Goal: Task Accomplishment & Management: Use online tool/utility

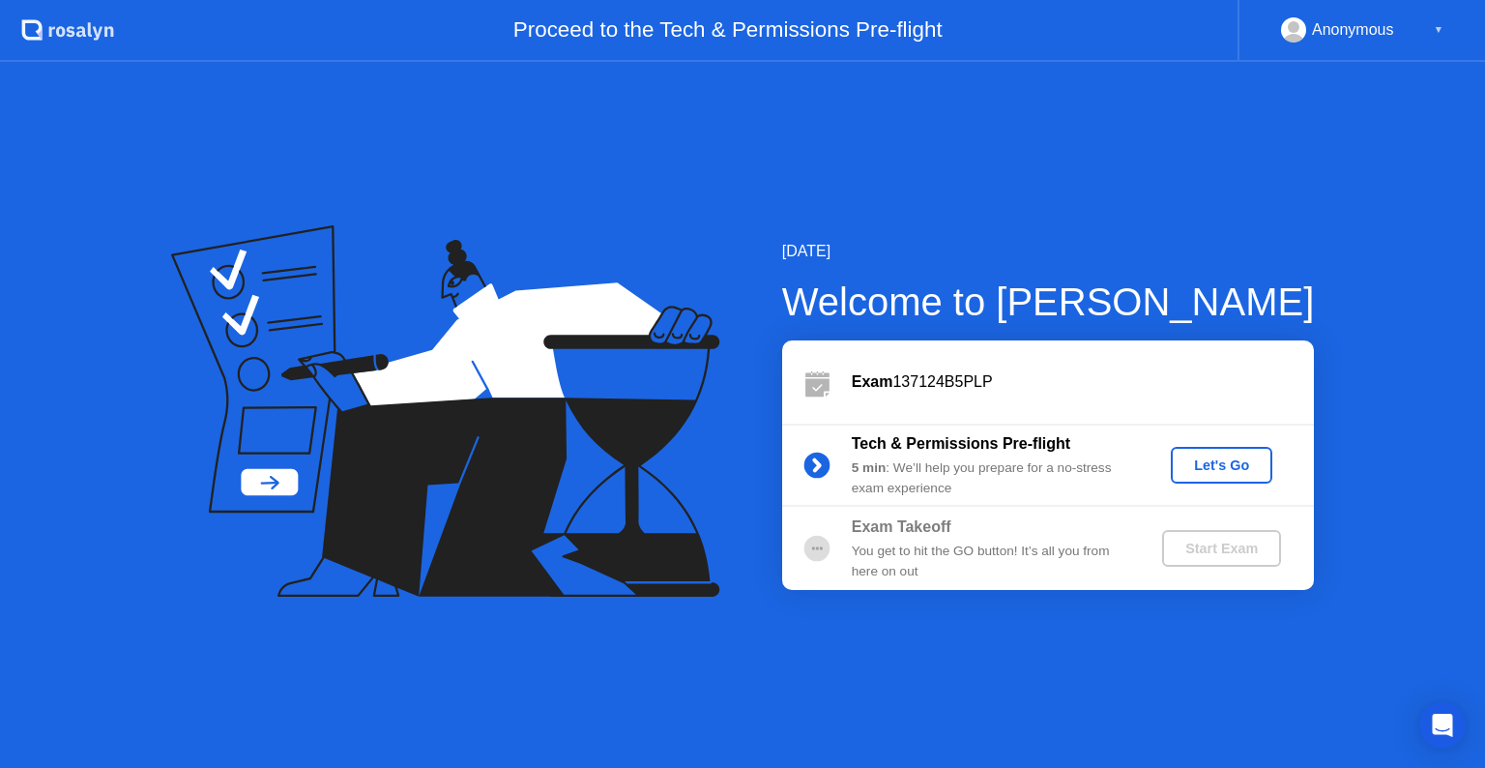
click at [1207, 461] on div "Let's Go" at bounding box center [1222, 464] width 86 height 15
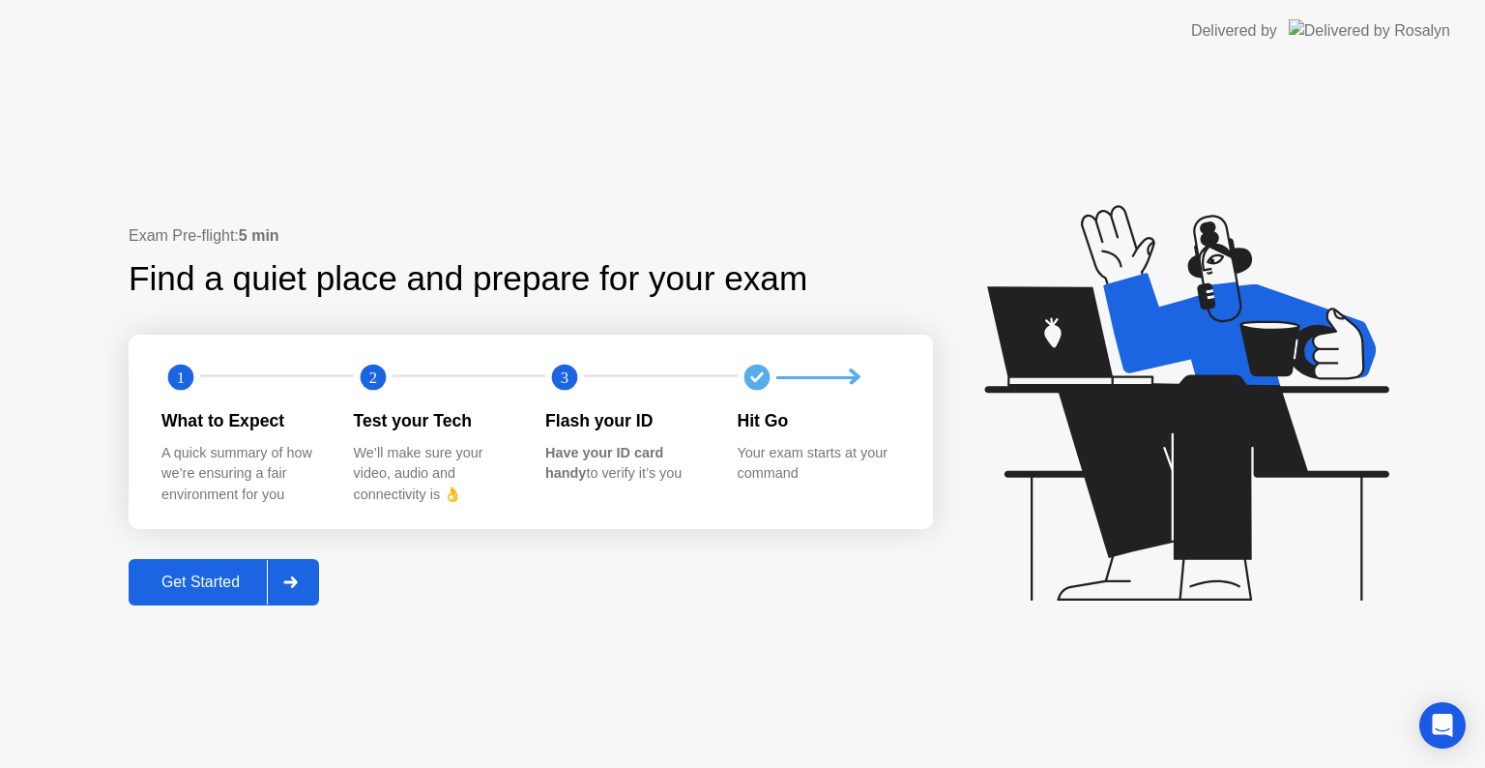
click at [231, 573] on div "Get Started" at bounding box center [200, 581] width 132 height 17
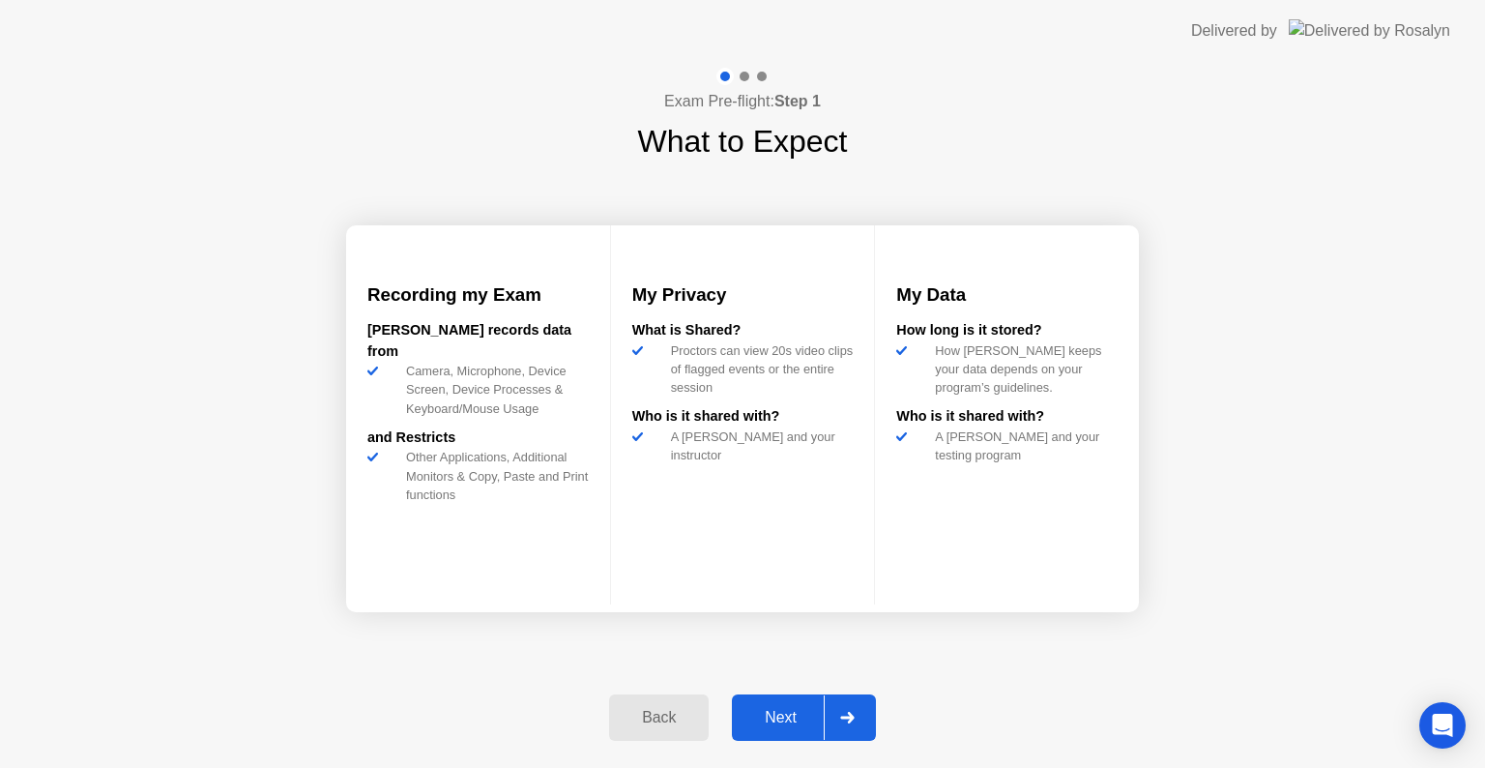
click at [793, 717] on div "Next" at bounding box center [781, 717] width 86 height 17
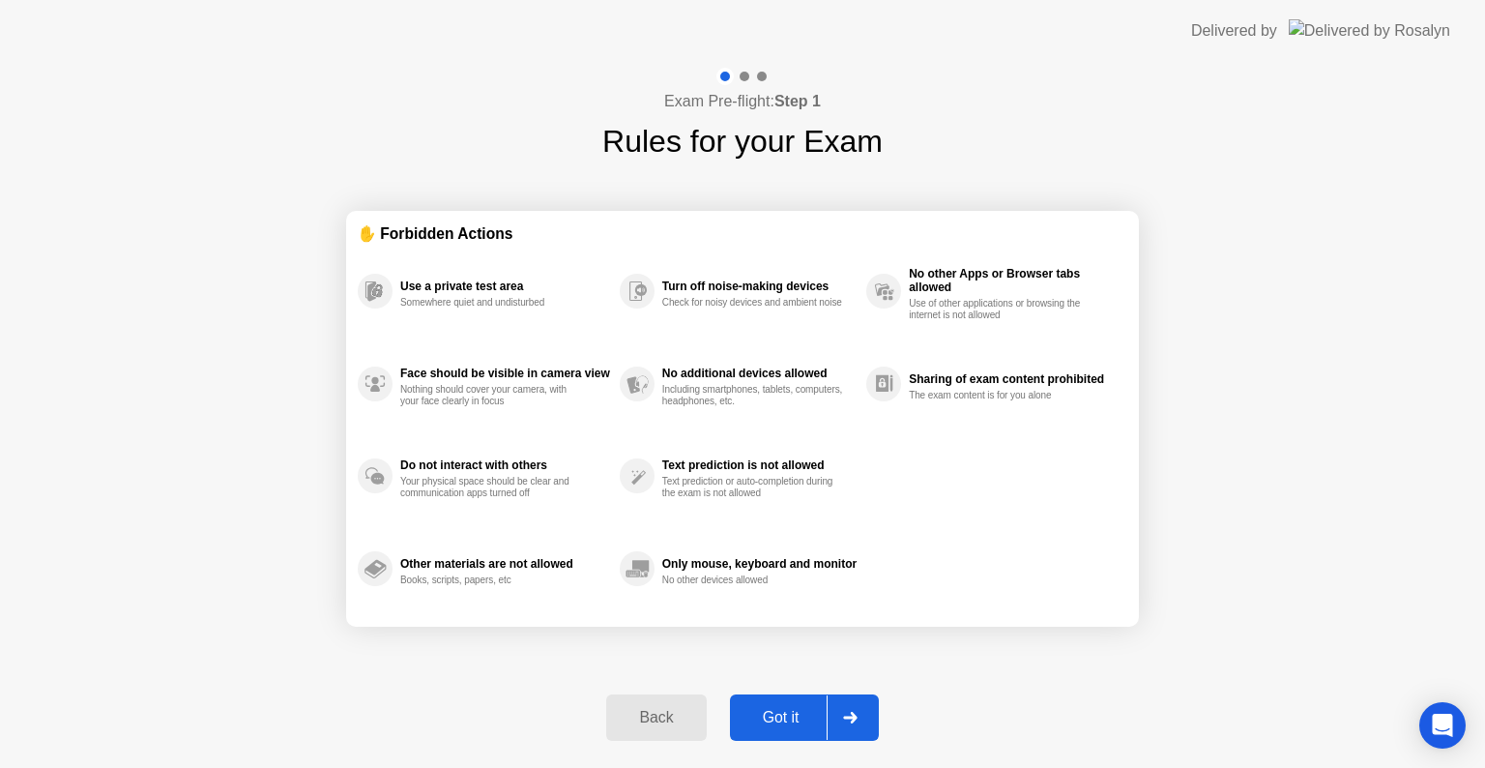
click at [795, 709] on div "Got it" at bounding box center [781, 717] width 91 height 17
select select "Available cameras"
select select "Available speakers"
select select "Available microphones"
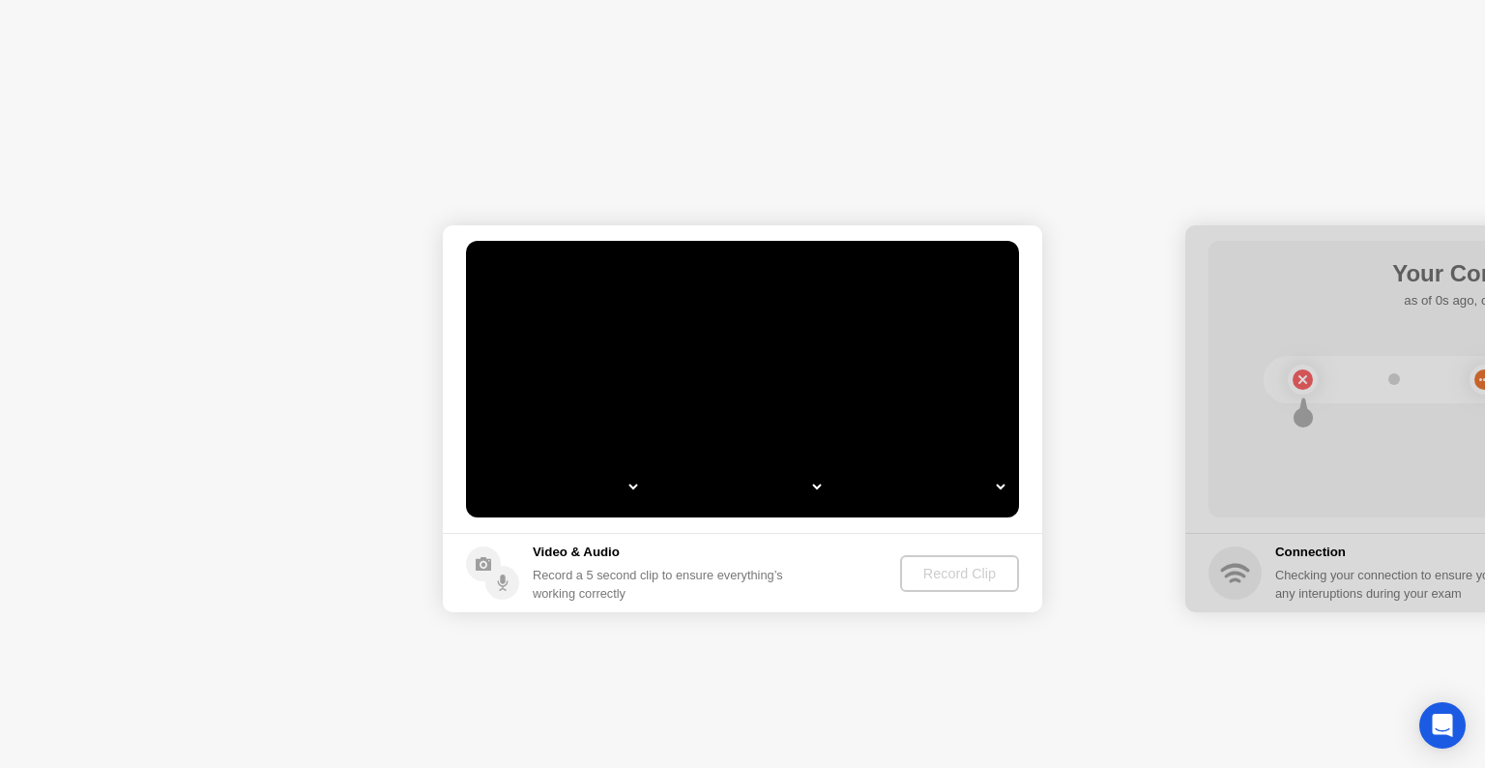
select select "*"
select select "**********"
select select "*******"
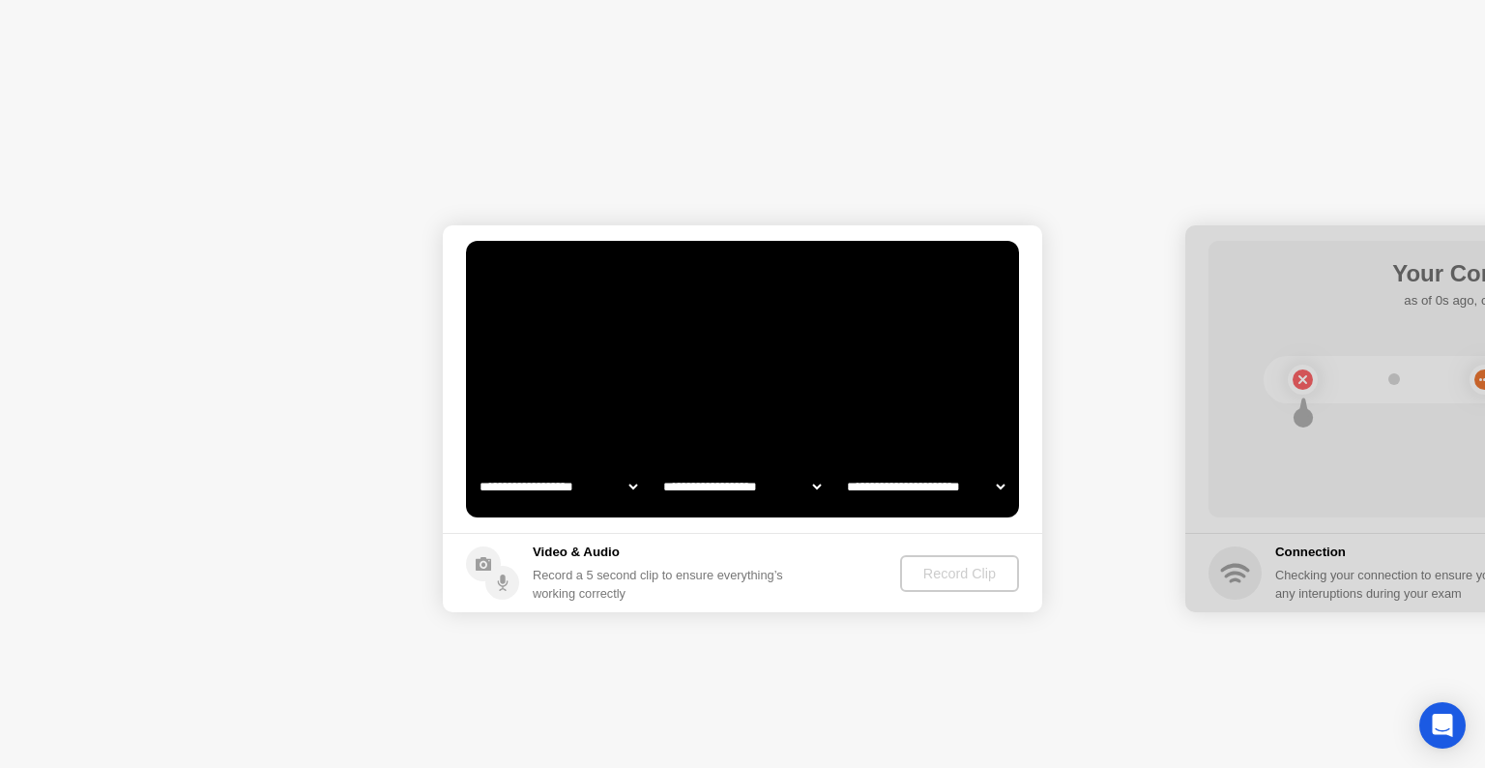
select select "*******"
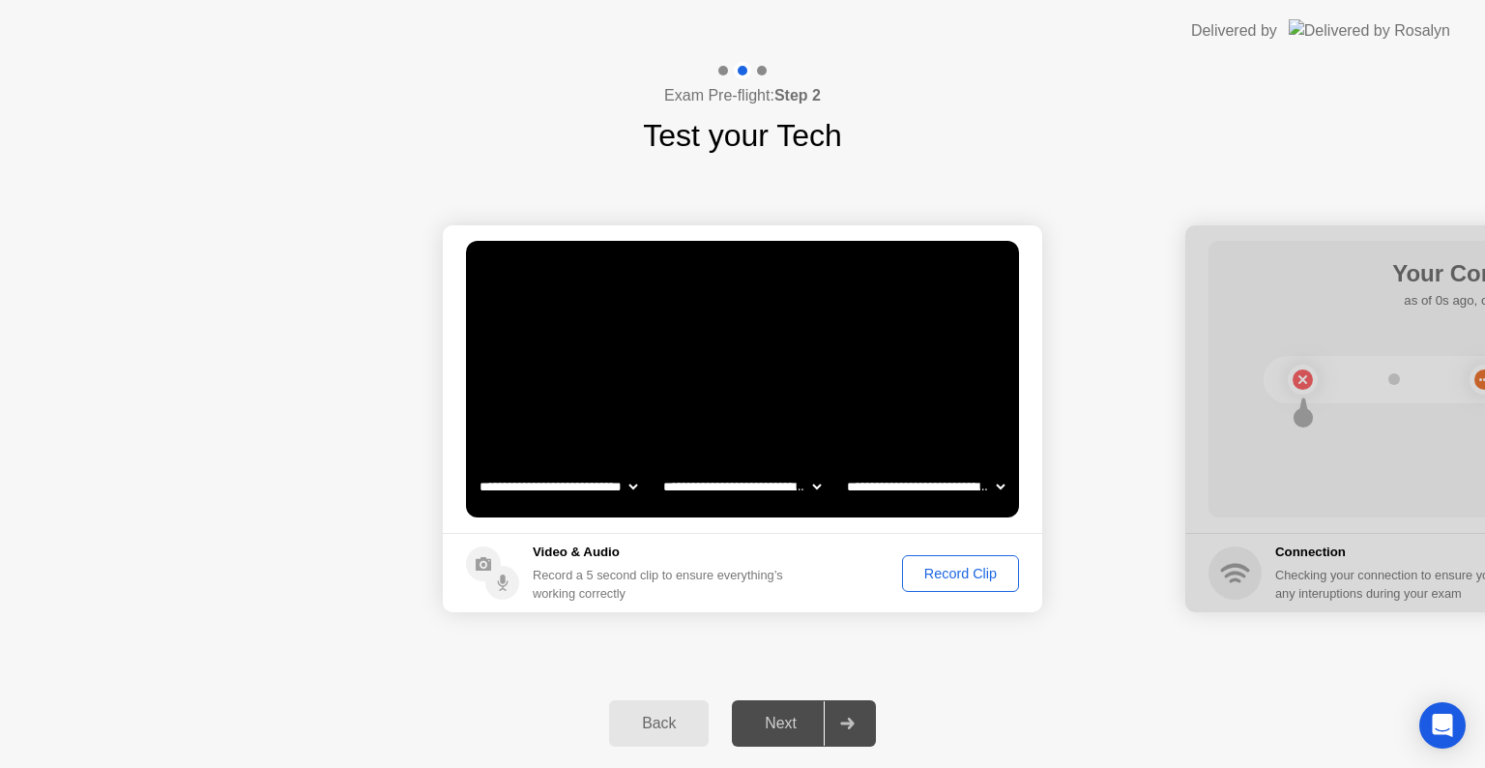
click at [927, 569] on div "Record Clip" at bounding box center [960, 573] width 103 height 15
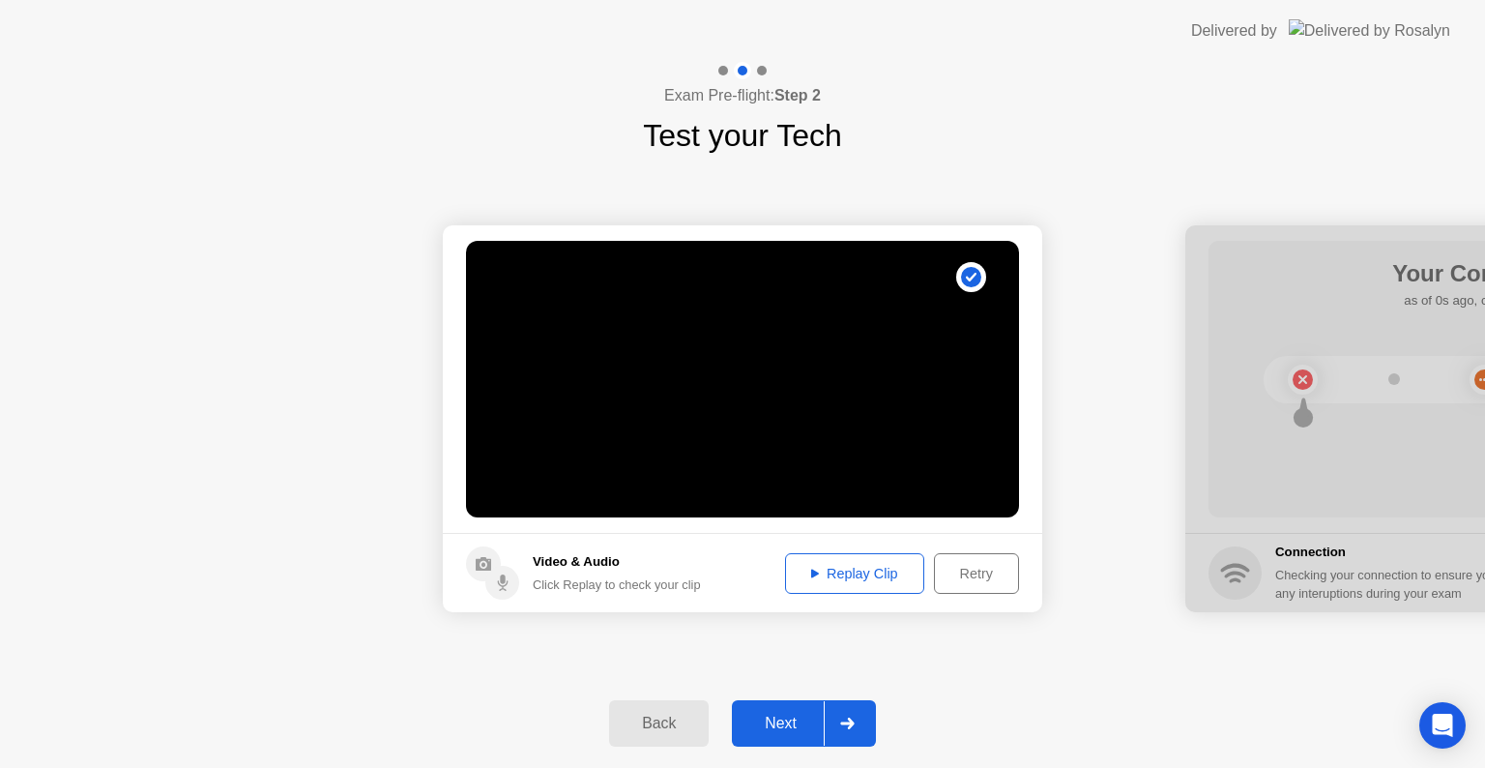
click at [865, 572] on div "Replay Clip" at bounding box center [855, 573] width 126 height 15
click at [786, 717] on div "Next" at bounding box center [781, 723] width 86 height 17
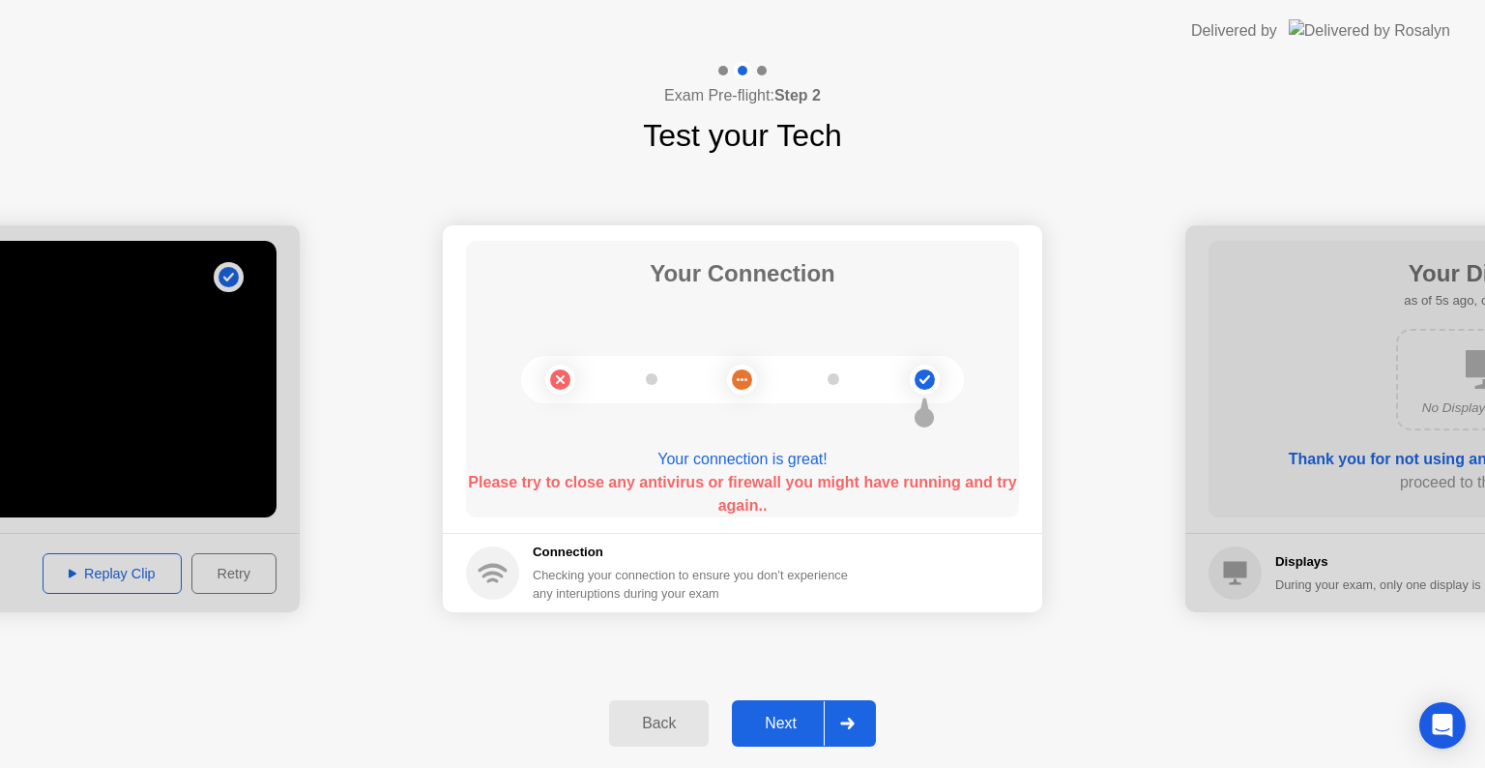
click at [796, 716] on div "Next" at bounding box center [781, 723] width 86 height 17
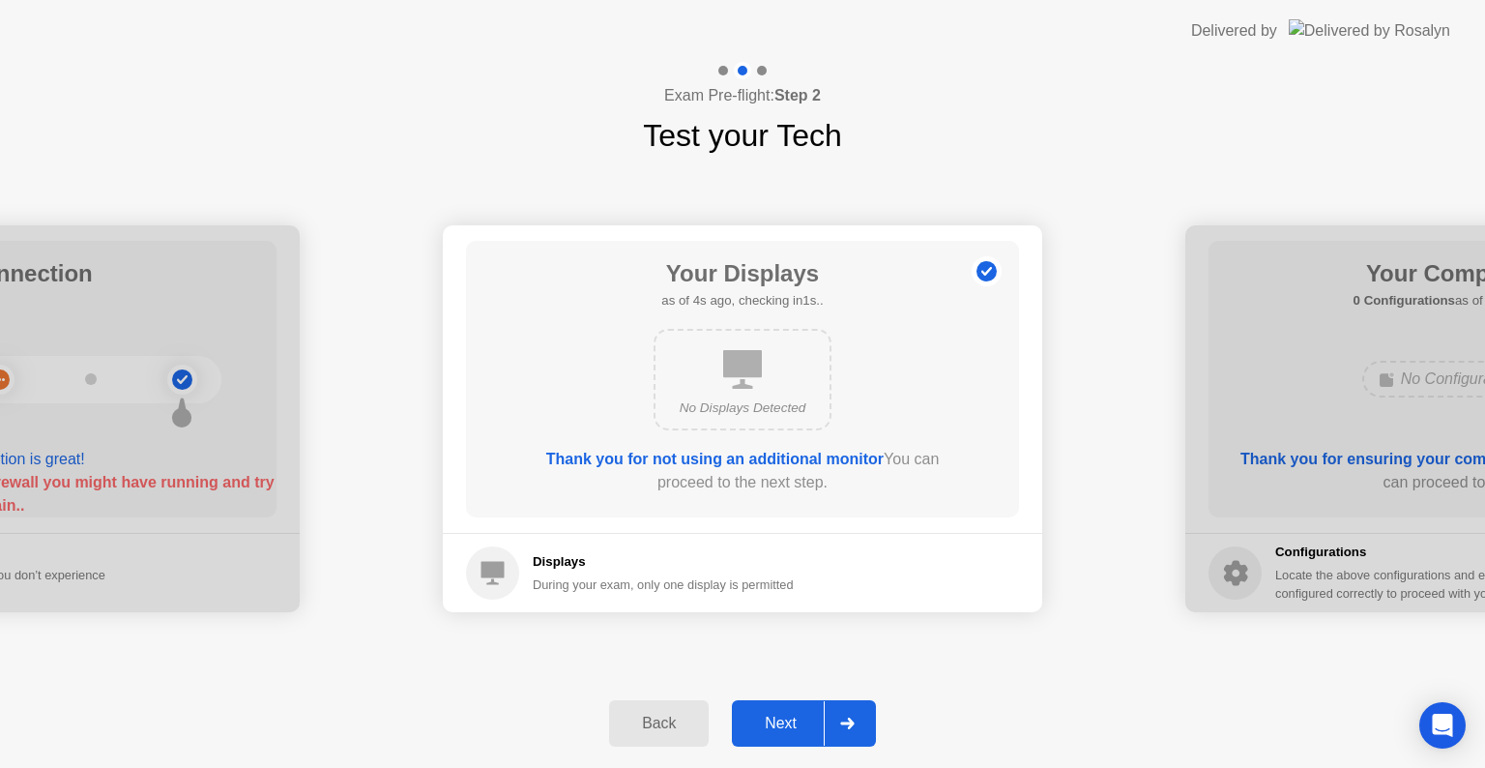
click at [805, 716] on div "Next" at bounding box center [781, 723] width 86 height 17
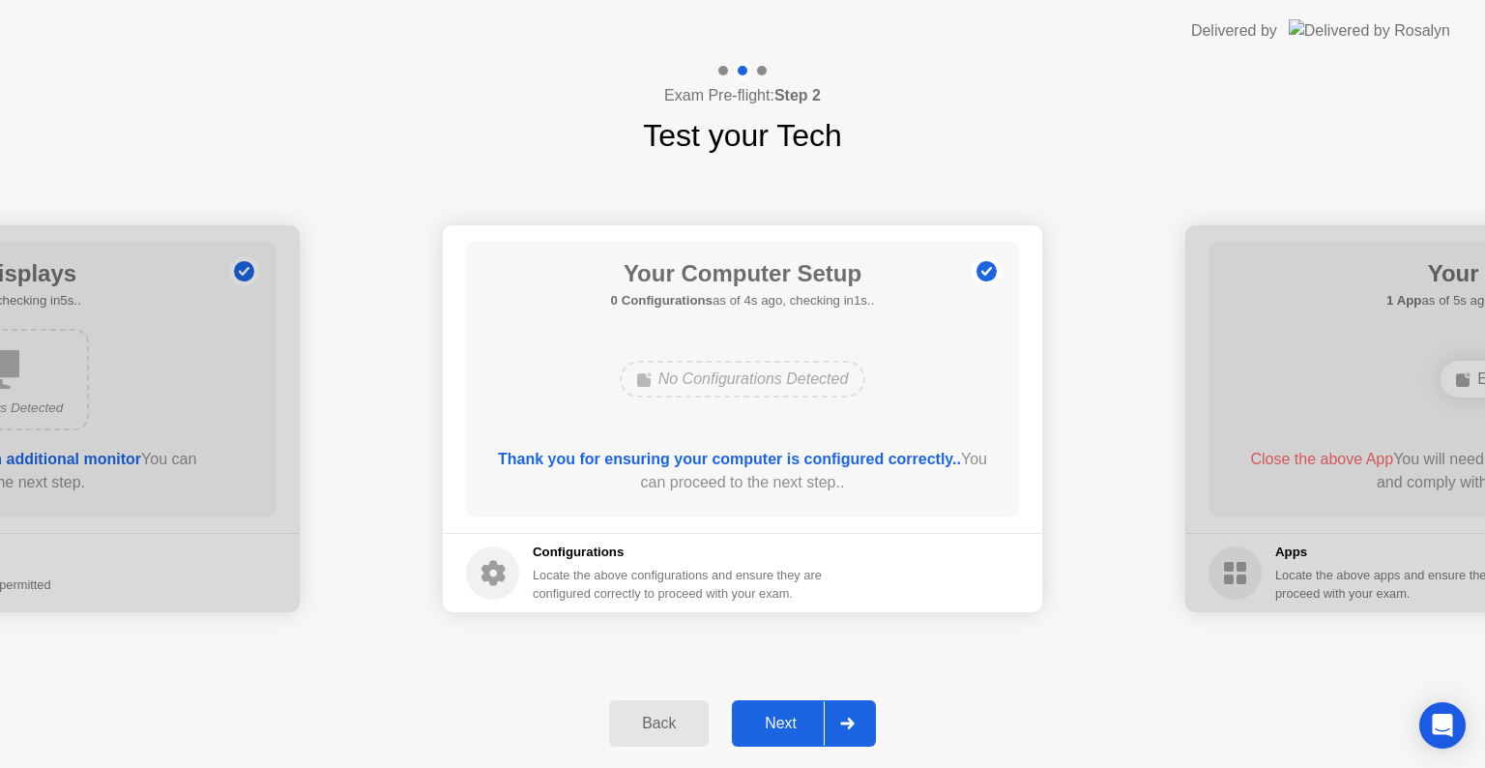
click at [779, 715] on div "Next" at bounding box center [781, 723] width 86 height 17
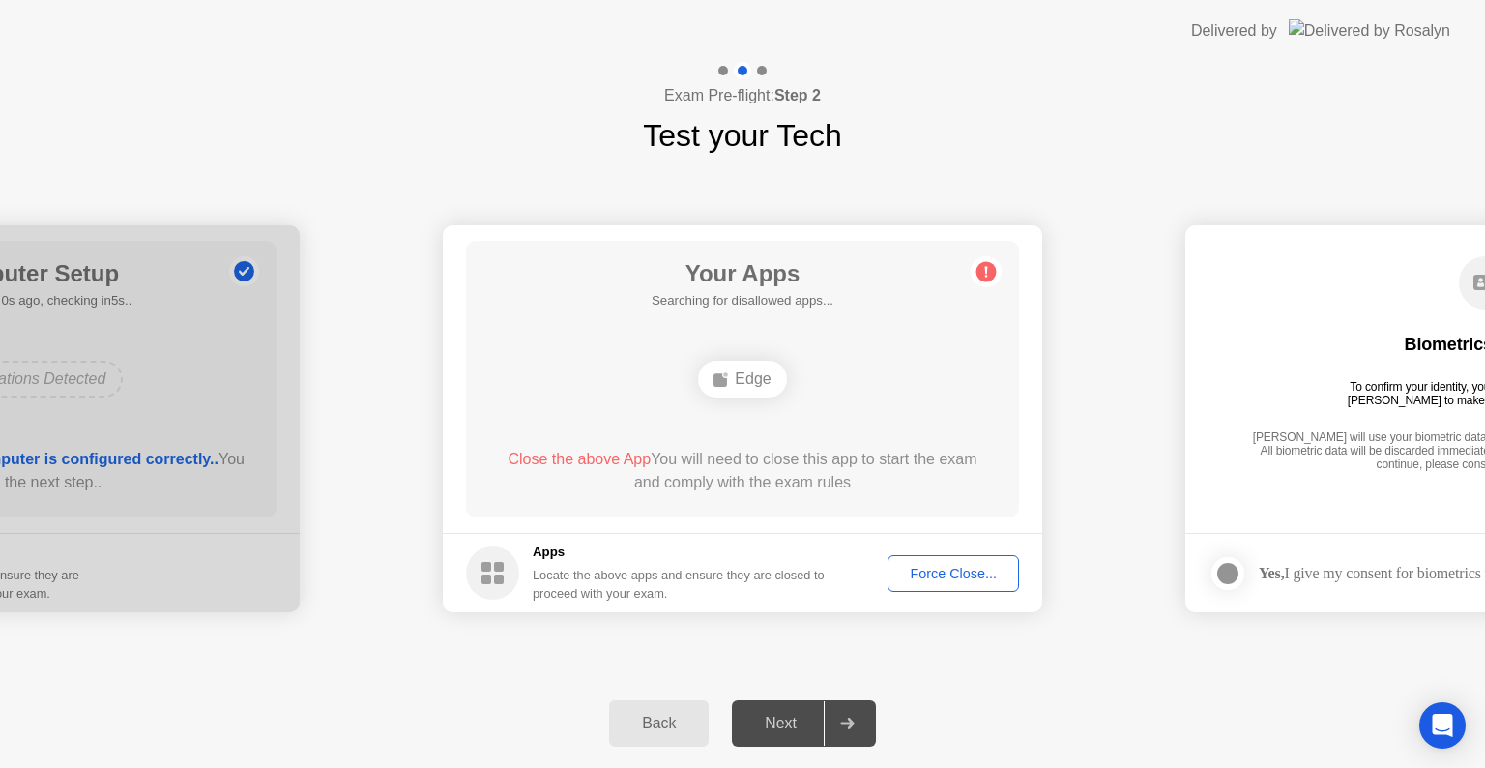
click at [906, 577] on div "Force Close..." at bounding box center [953, 573] width 118 height 15
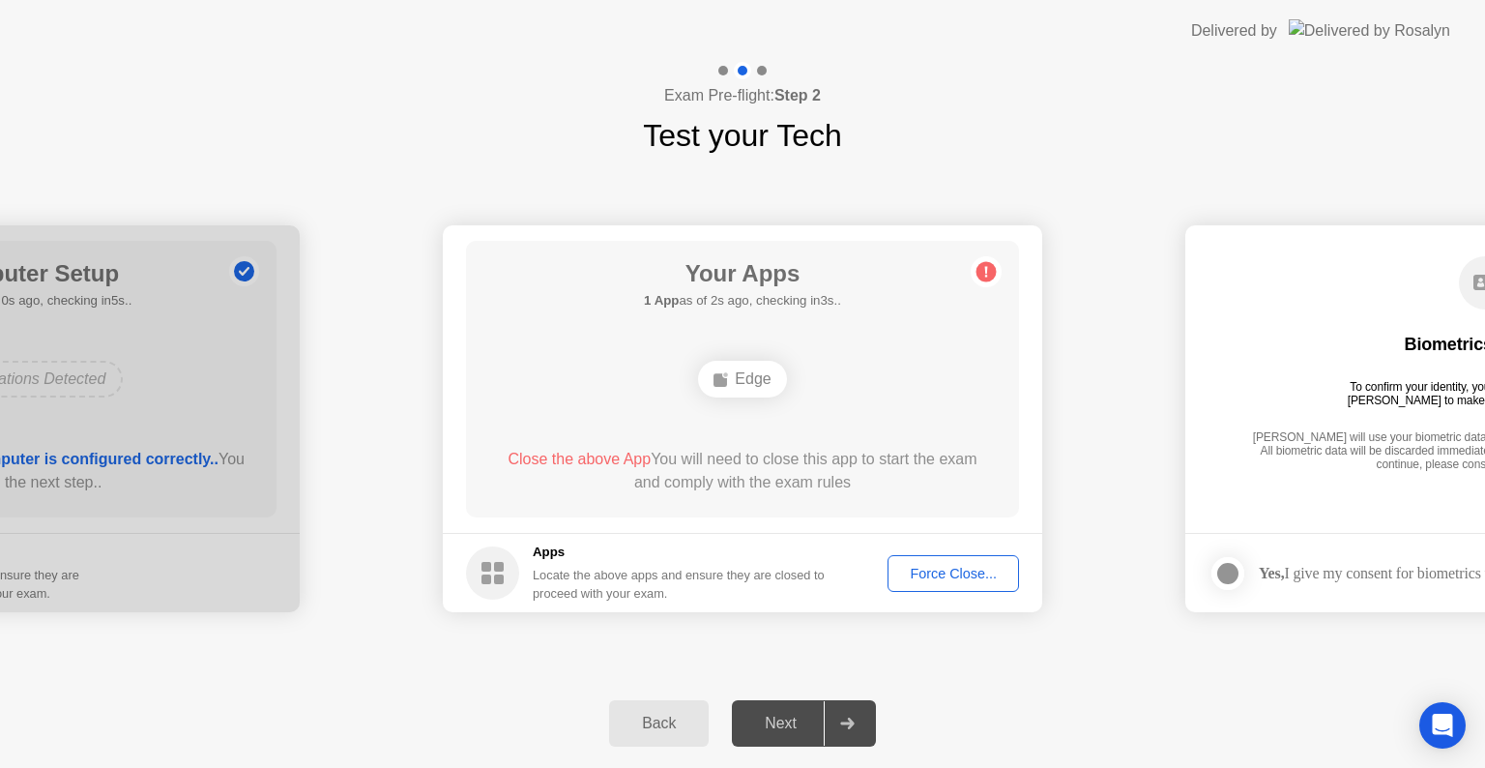
click at [739, 378] on div "Edge" at bounding box center [742, 379] width 88 height 37
click at [489, 573] on circle at bounding box center [492, 572] width 53 height 53
click at [928, 566] on div "Force Close..." at bounding box center [953, 573] width 118 height 15
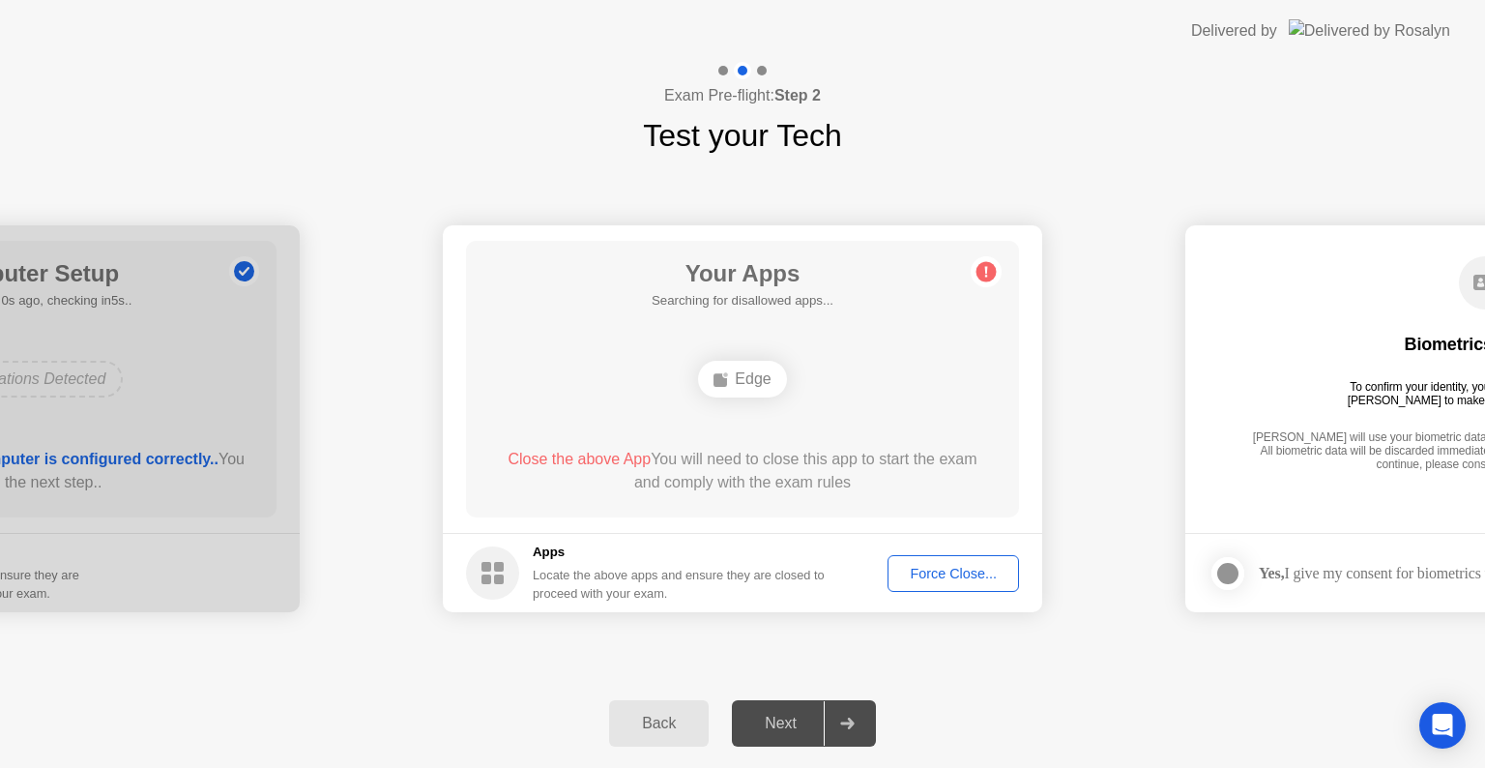
click at [785, 725] on div "Next" at bounding box center [781, 723] width 86 height 17
click at [665, 716] on div "Back" at bounding box center [659, 723] width 88 height 17
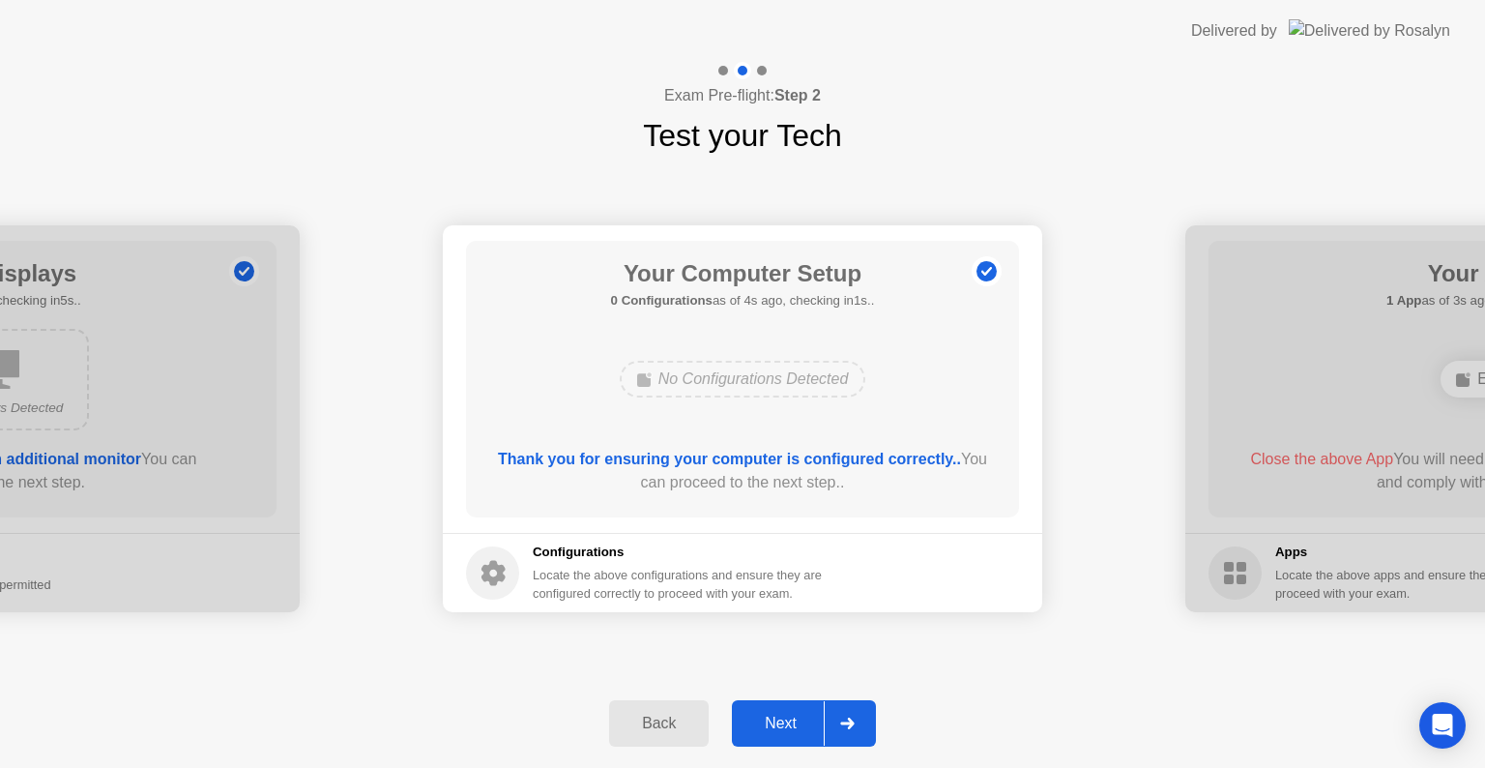
click at [665, 716] on div "Back" at bounding box center [659, 723] width 88 height 17
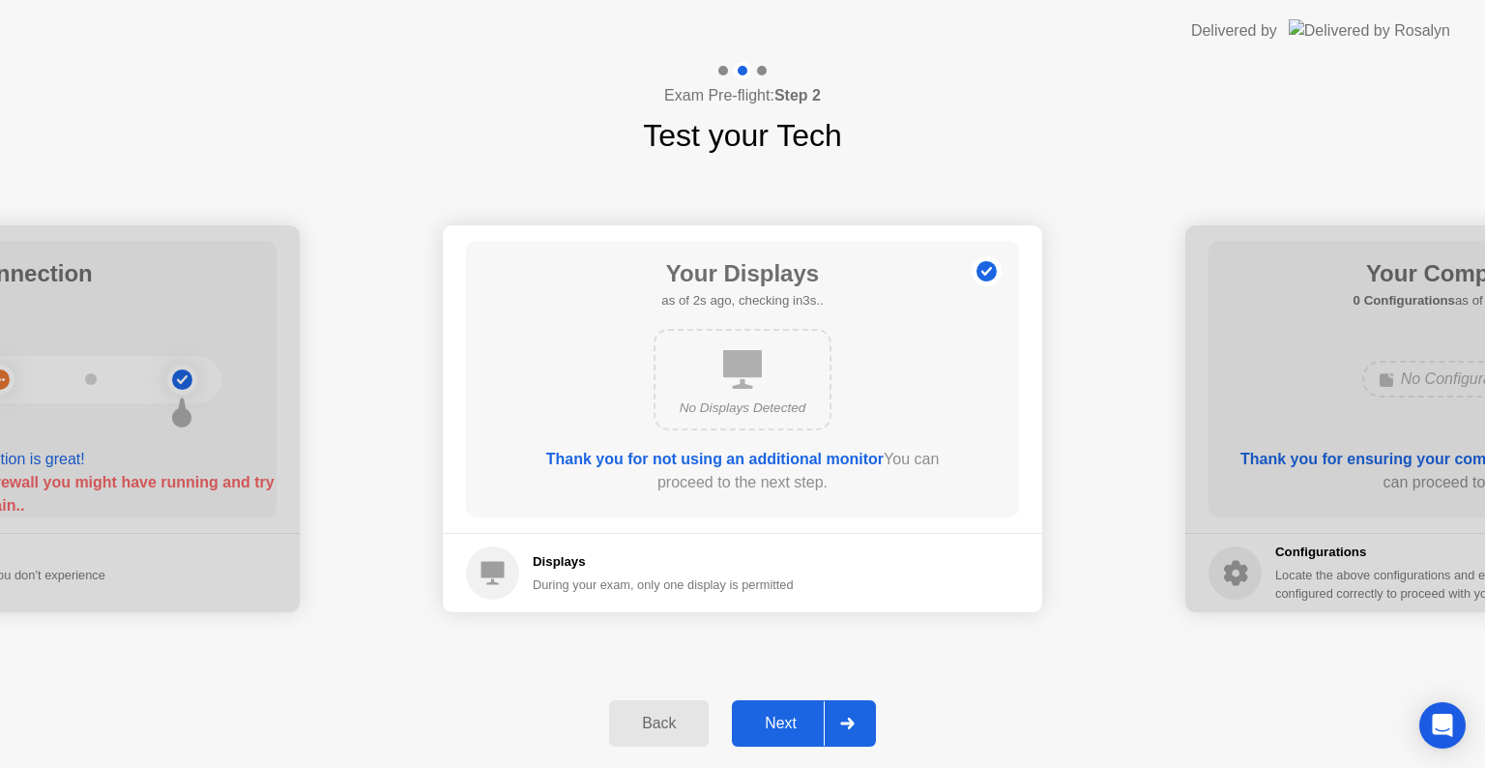
click at [665, 716] on div "Back" at bounding box center [659, 723] width 88 height 17
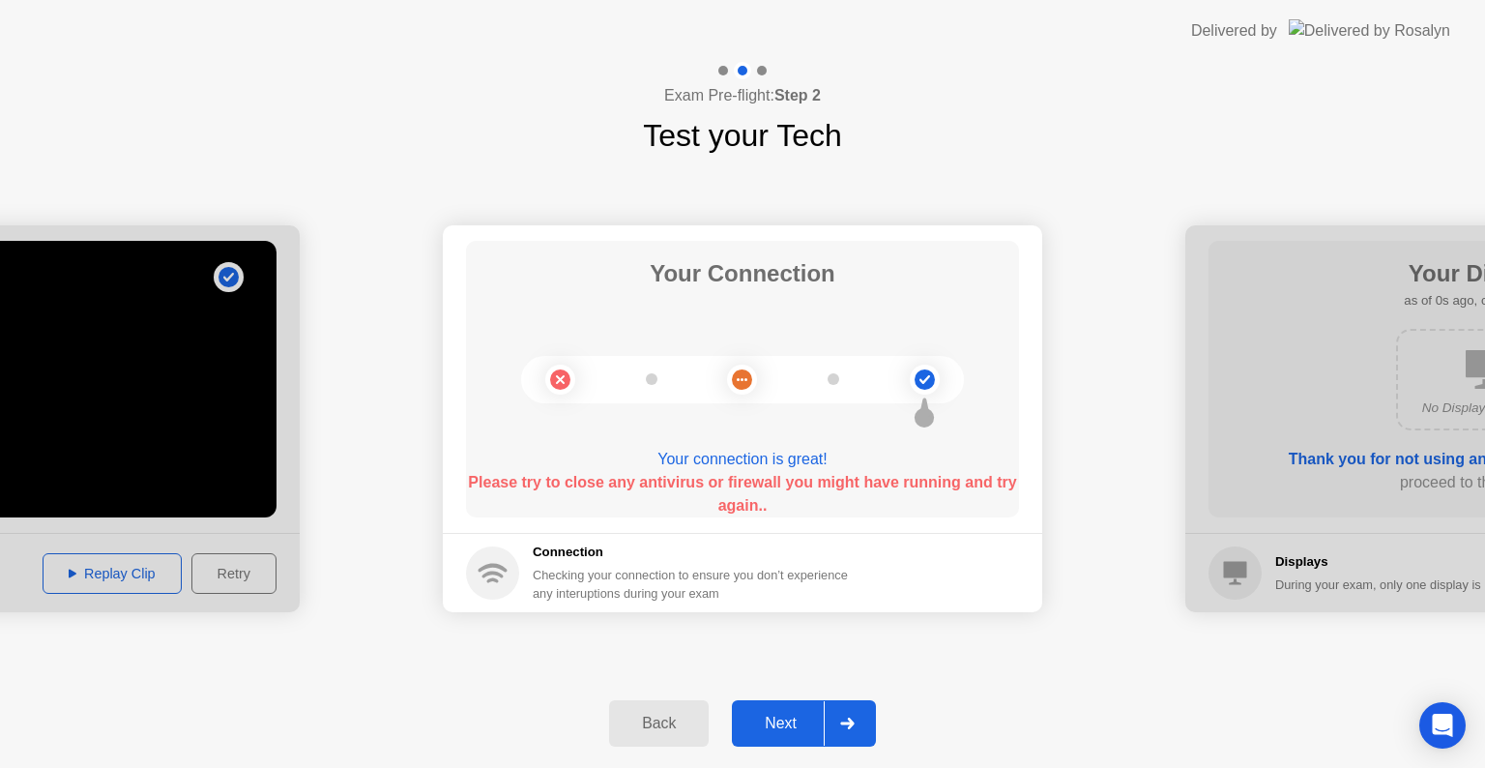
click at [775, 728] on div "Next" at bounding box center [781, 723] width 86 height 17
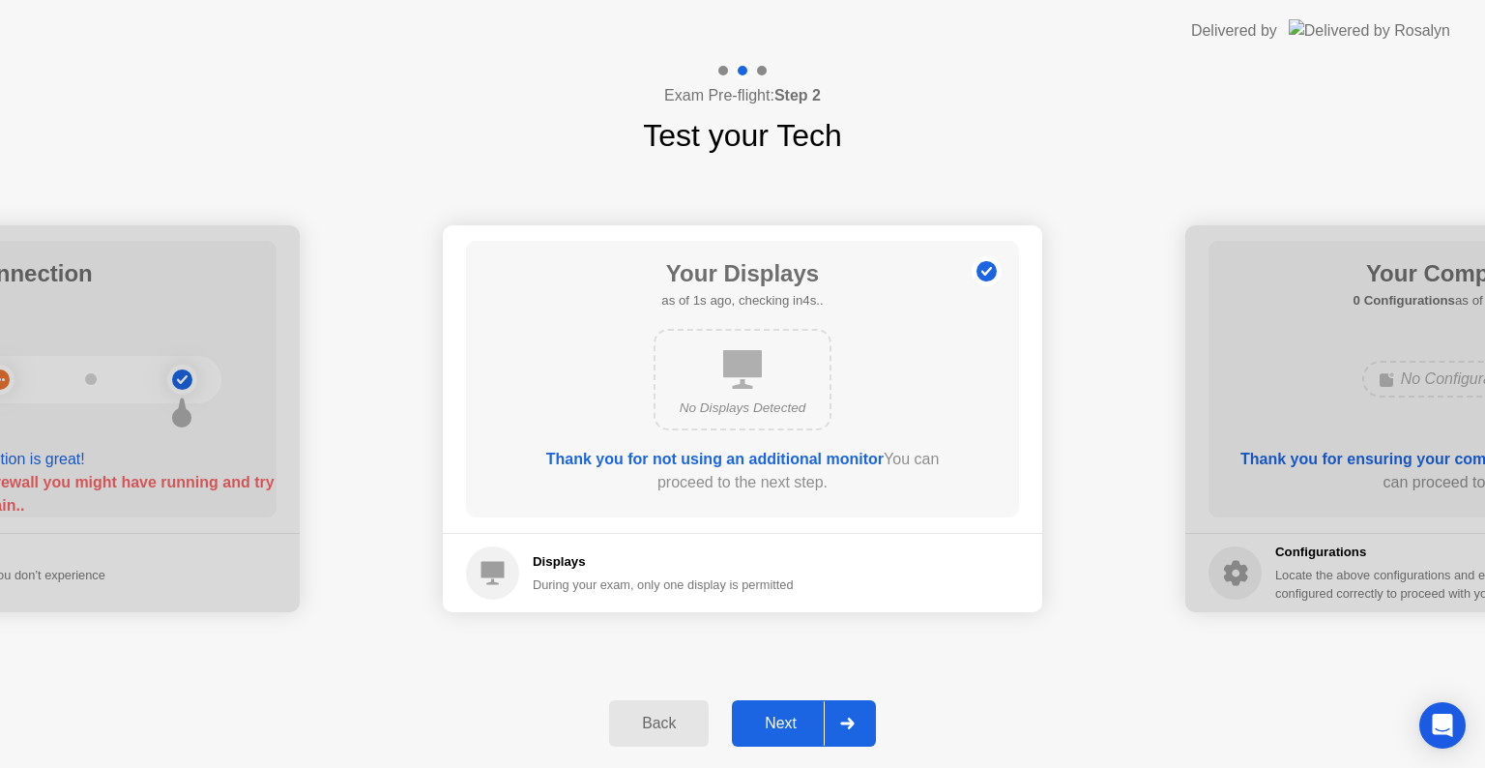
click at [776, 732] on div "Next" at bounding box center [781, 723] width 86 height 17
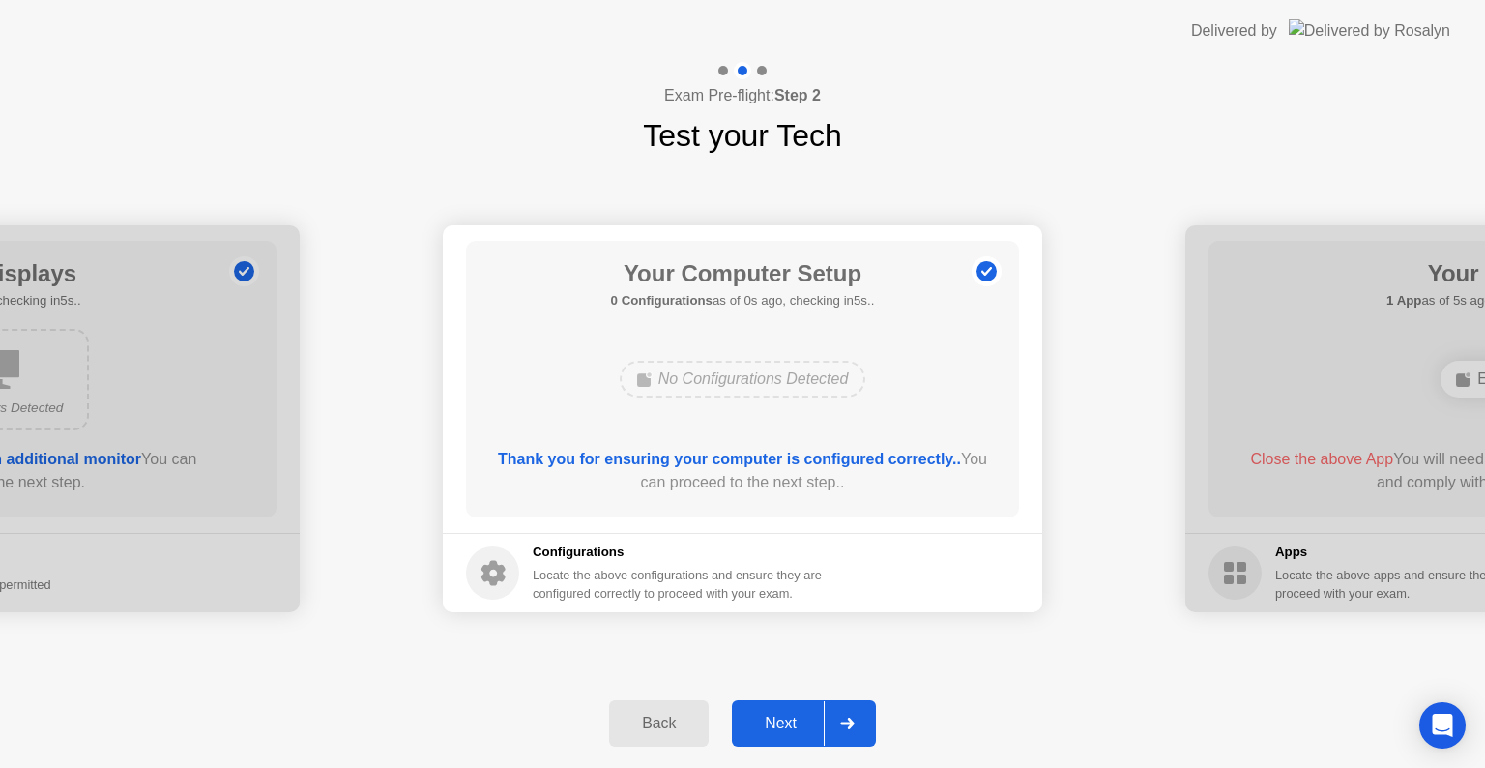
click at [776, 720] on div "Next" at bounding box center [781, 723] width 86 height 17
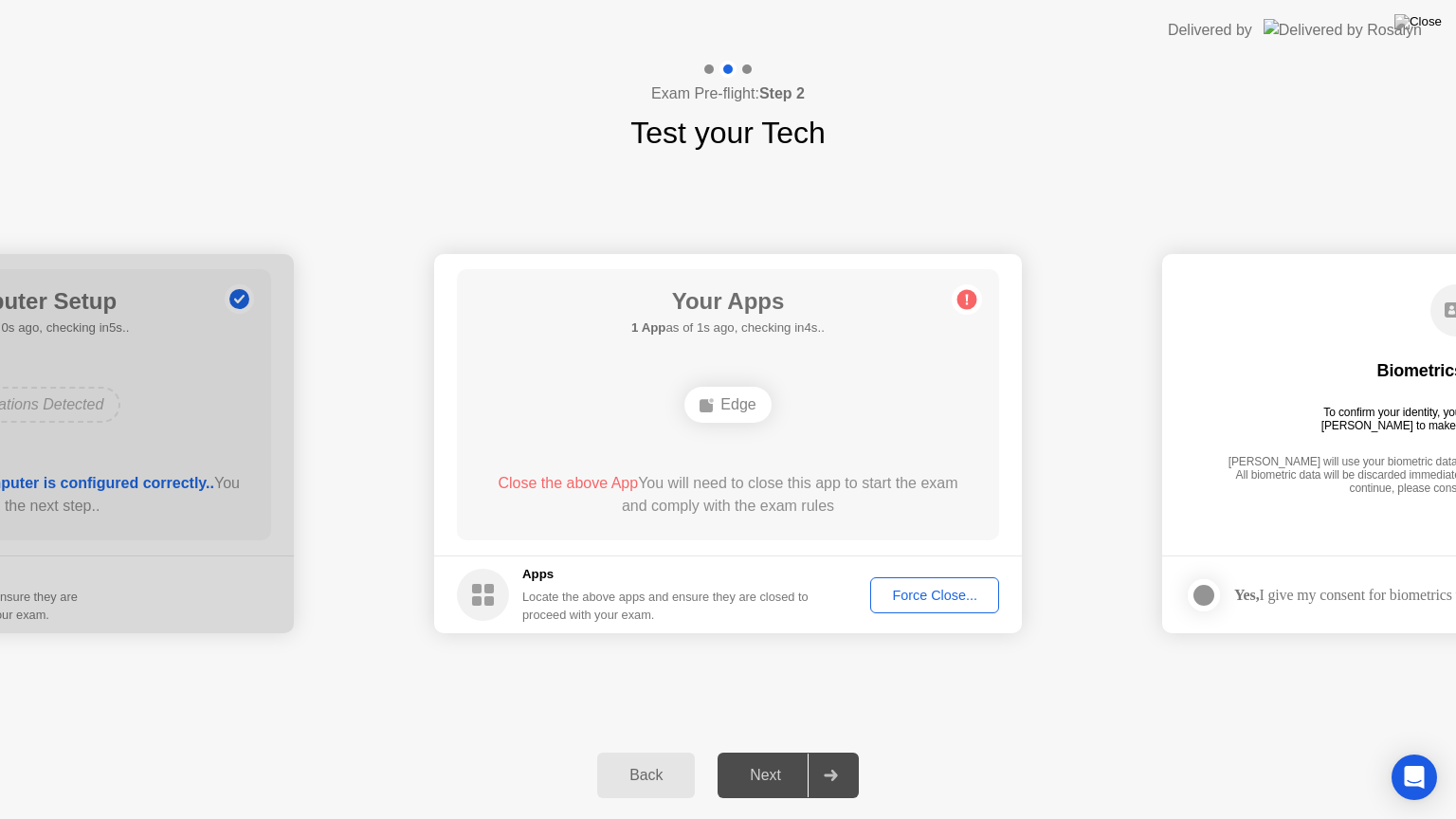
click at [776, 752] on div "Next" at bounding box center [766, 775] width 84 height 17
click at [892, 666] on div "**********" at bounding box center [728, 444] width 1456 height 577
click at [973, 601] on div "Force Close..." at bounding box center [934, 595] width 116 height 15
click at [963, 752] on div at bounding box center [728, 819] width 1456 height 0
click at [961, 752] on div at bounding box center [728, 819] width 1456 height 0
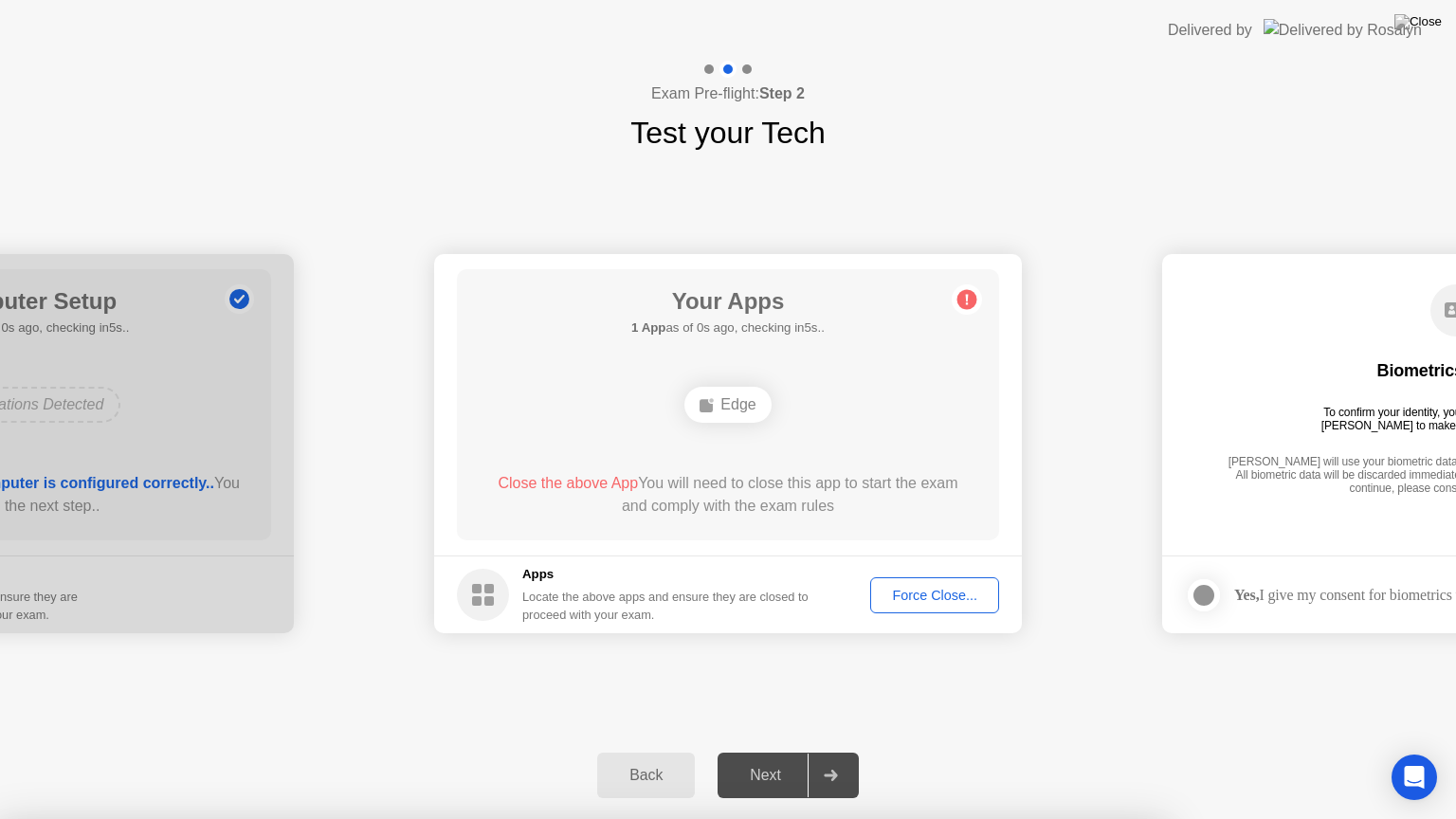
click at [961, 752] on div at bounding box center [728, 819] width 1456 height 0
click at [887, 752] on div at bounding box center [728, 819] width 1456 height 0
click at [870, 752] on div at bounding box center [728, 819] width 1456 height 0
click at [919, 578] on button "Force Close..." at bounding box center [935, 595] width 129 height 36
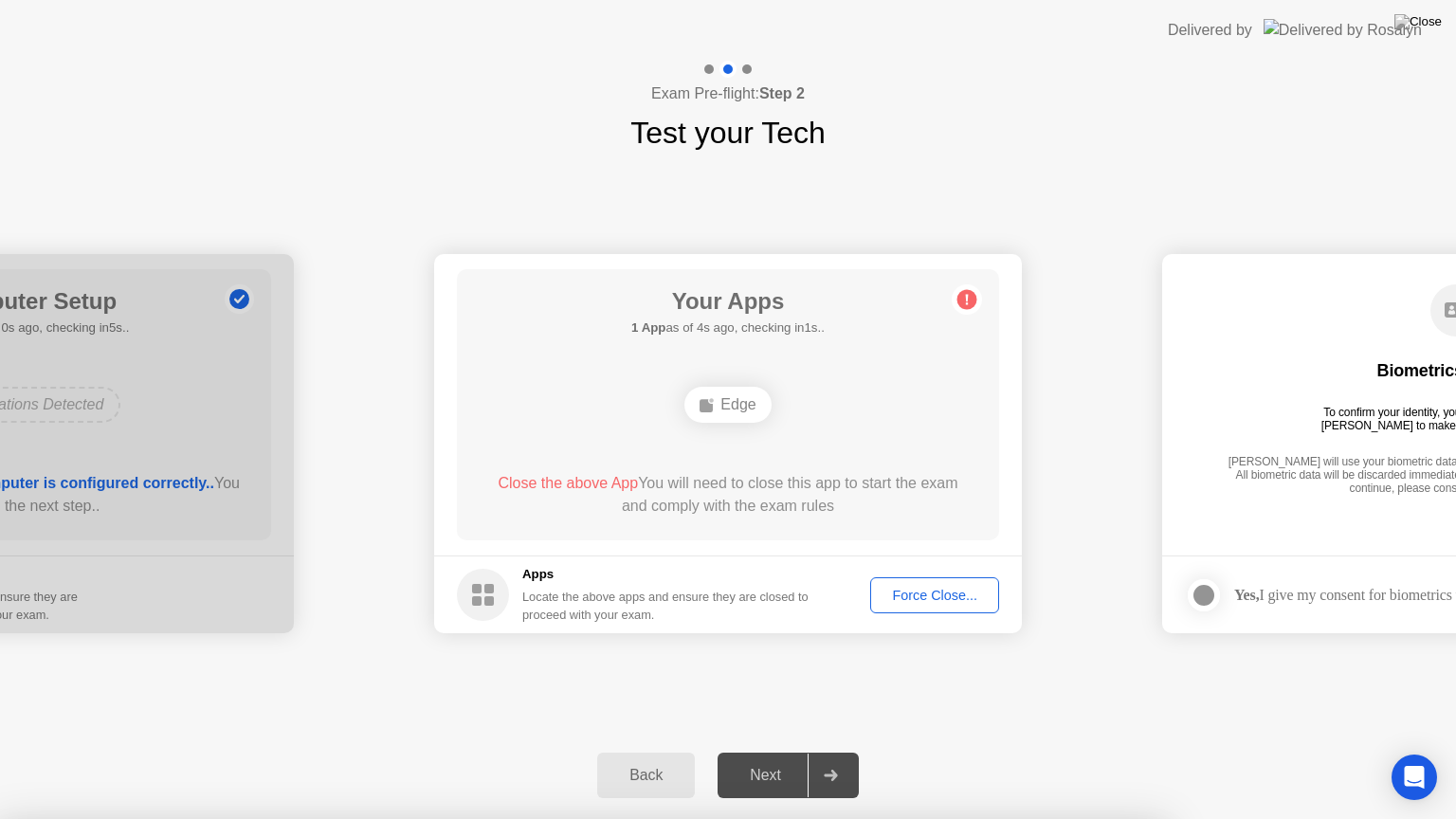
click at [925, 589] on div "Force Close..." at bounding box center [934, 595] width 116 height 15
click at [929, 603] on div "Force Close..." at bounding box center [934, 595] width 116 height 15
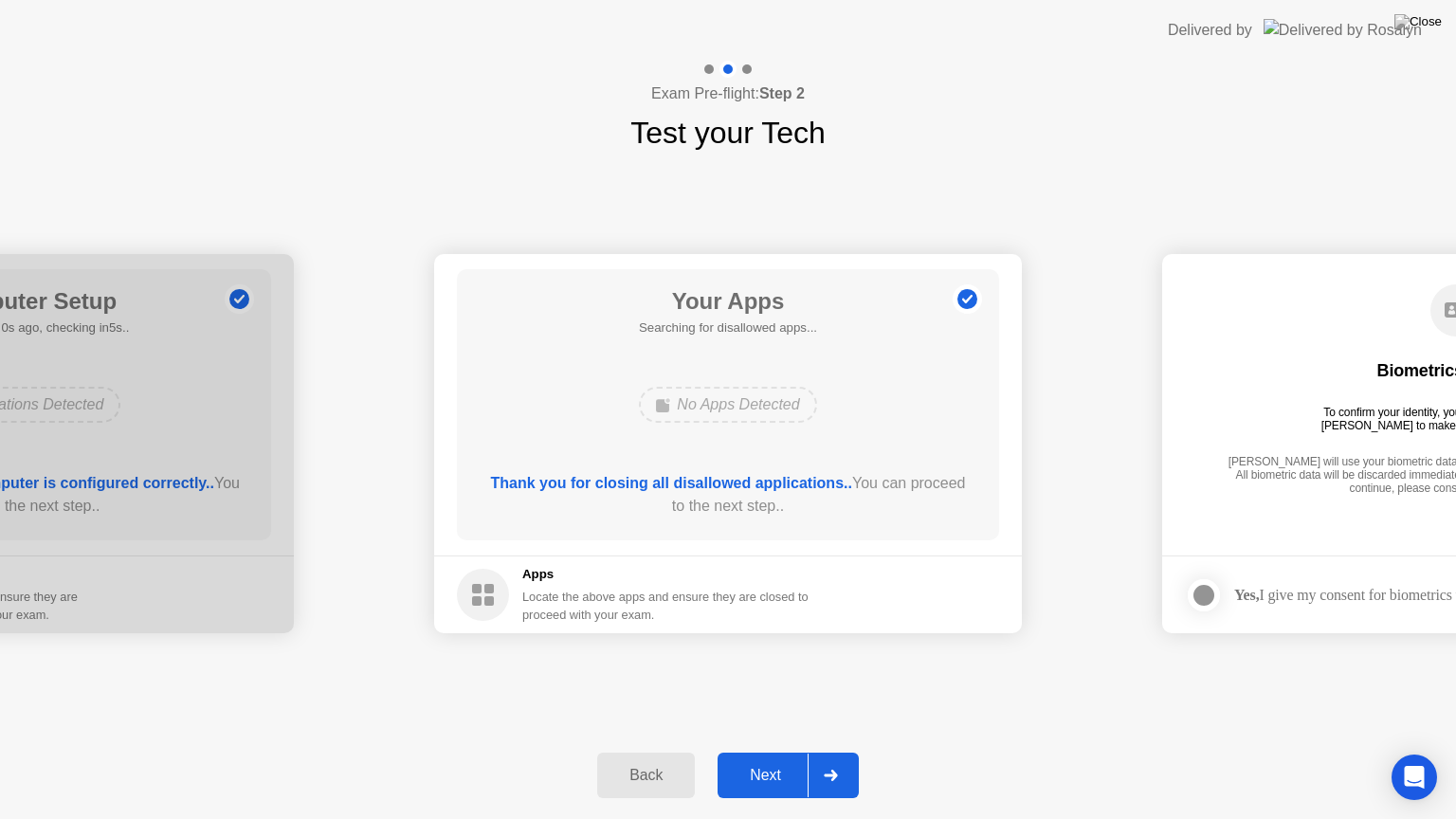
click at [782, 752] on div "Next" at bounding box center [766, 775] width 84 height 17
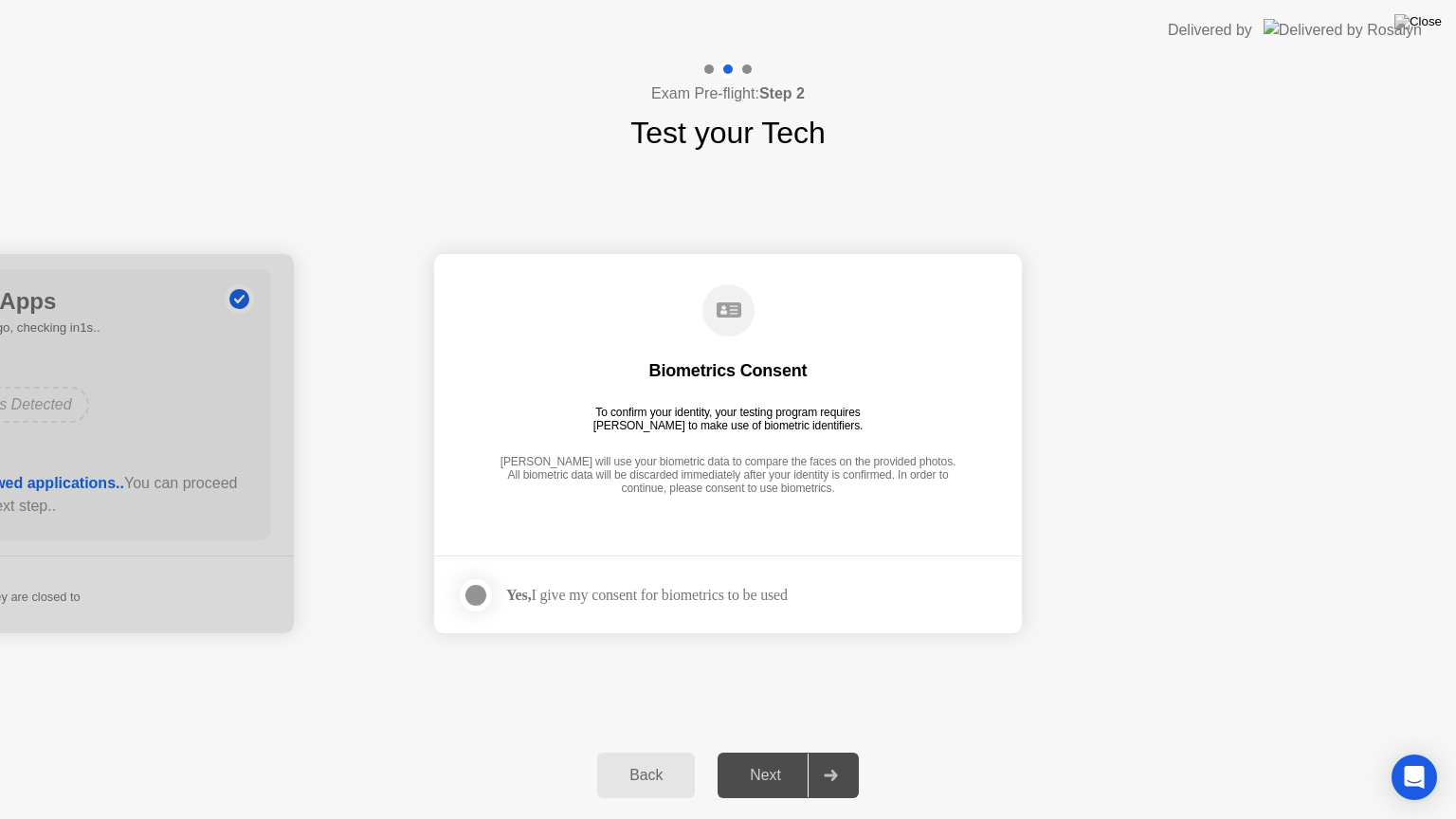
click at [476, 590] on div at bounding box center [476, 595] width 23 height 23
click at [766, 752] on div "Next" at bounding box center [766, 775] width 84 height 17
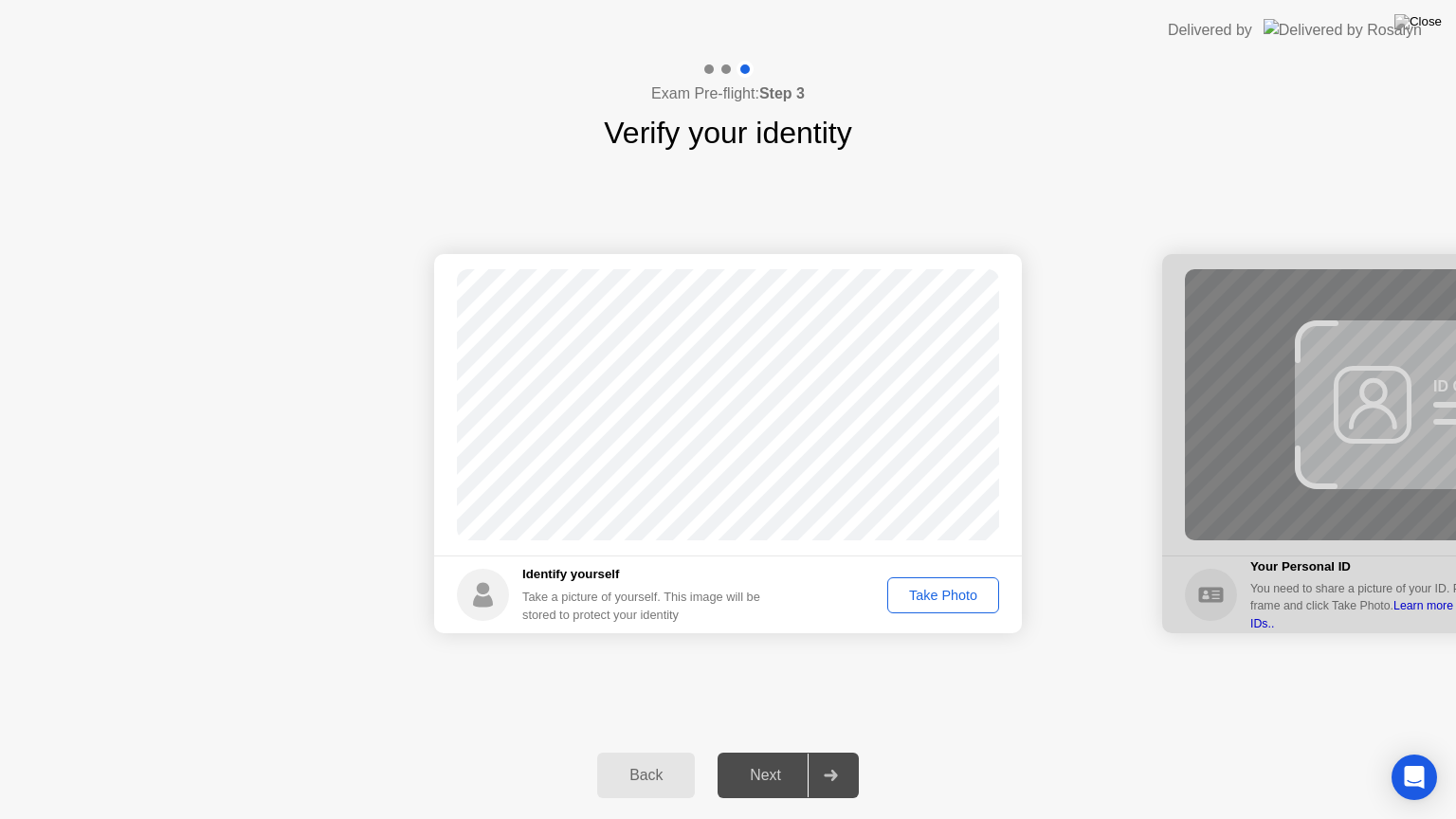
click at [927, 589] on div "Take Photo" at bounding box center [943, 595] width 99 height 15
click at [775, 752] on div "Next" at bounding box center [766, 775] width 84 height 17
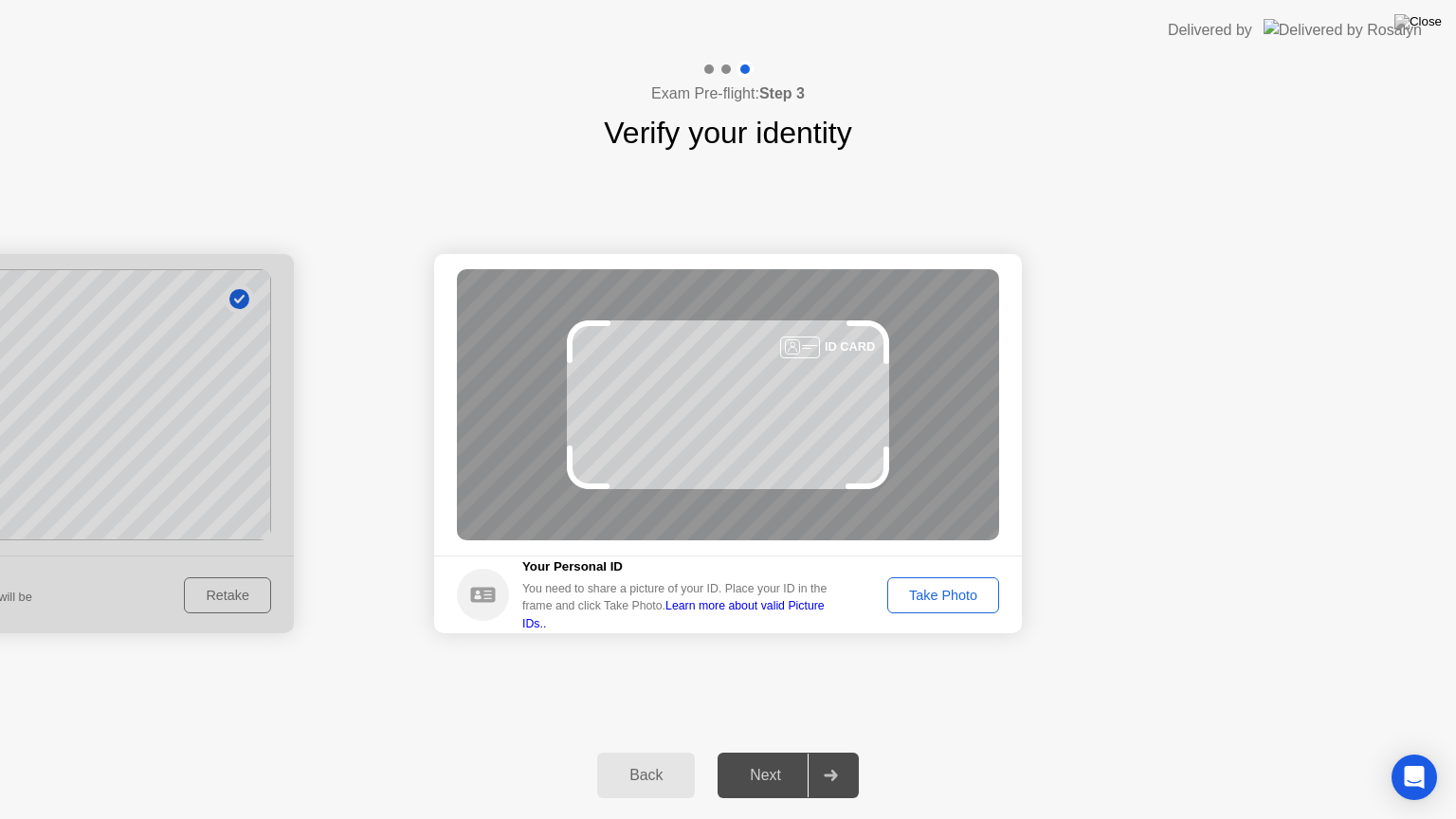
click at [961, 592] on div "Take Photo" at bounding box center [943, 595] width 99 height 15
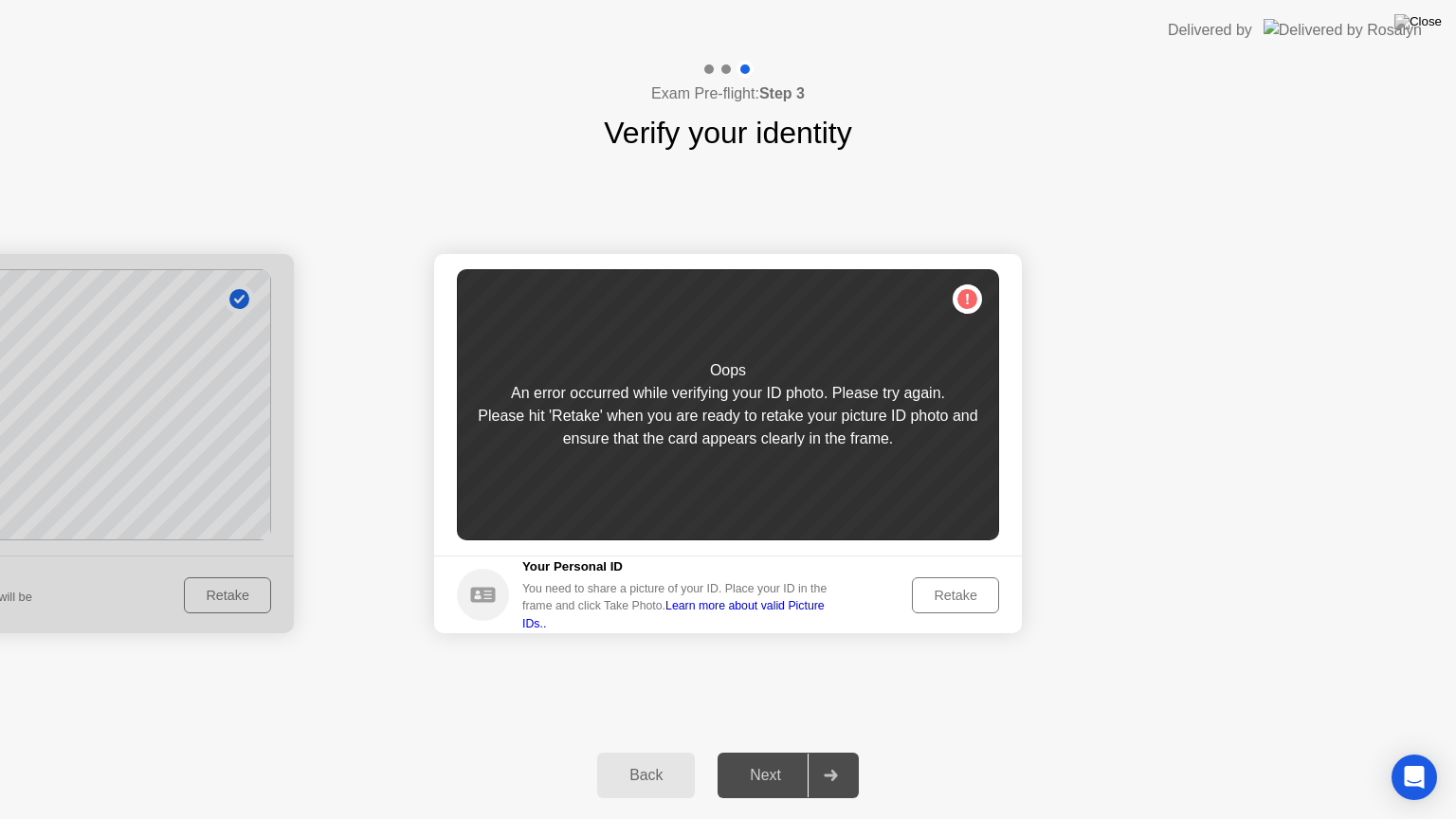
click at [959, 589] on div "Retake" at bounding box center [955, 595] width 74 height 15
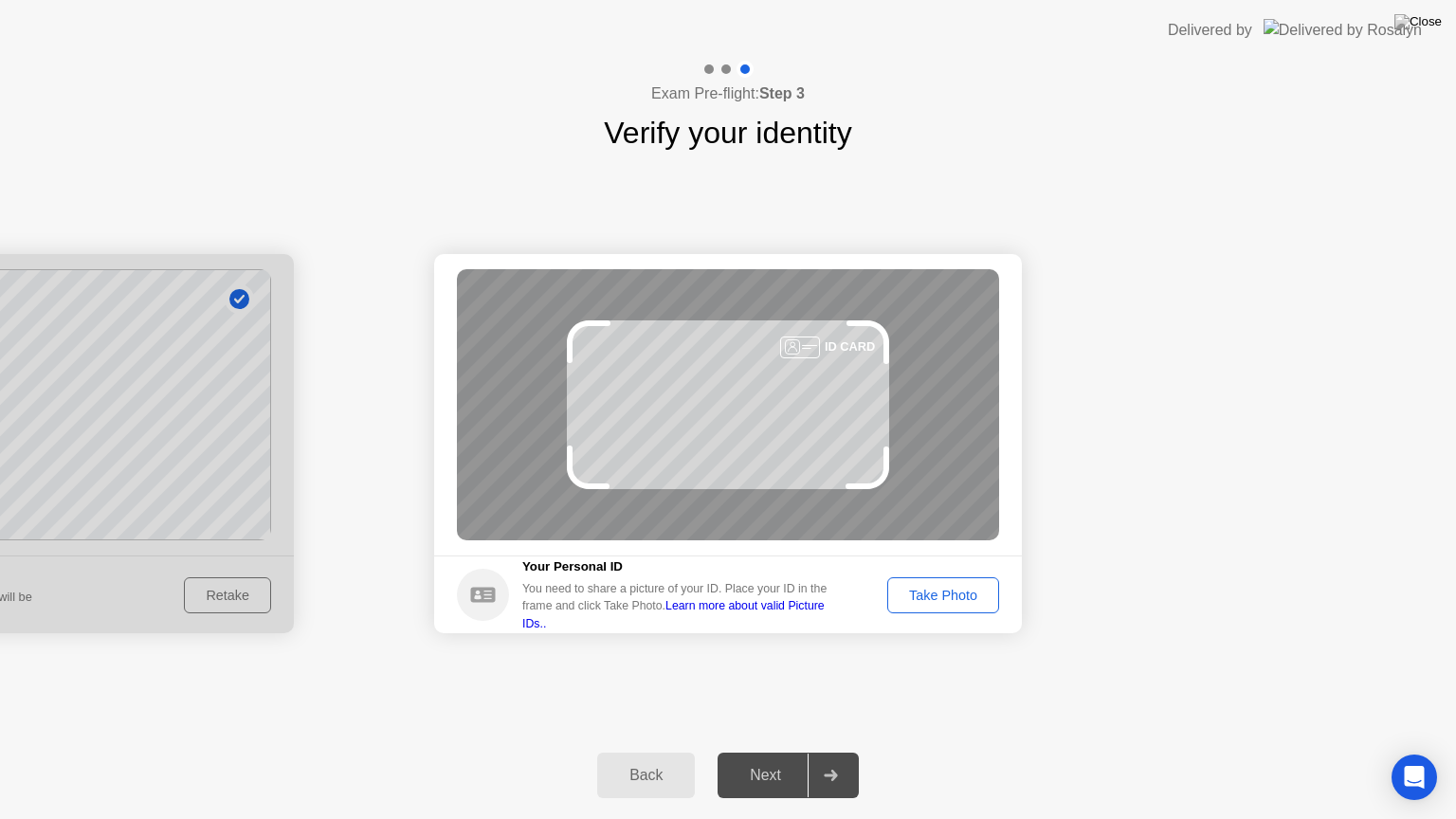
click at [928, 589] on div "Take Photo" at bounding box center [943, 595] width 99 height 15
